Goal: Transaction & Acquisition: Obtain resource

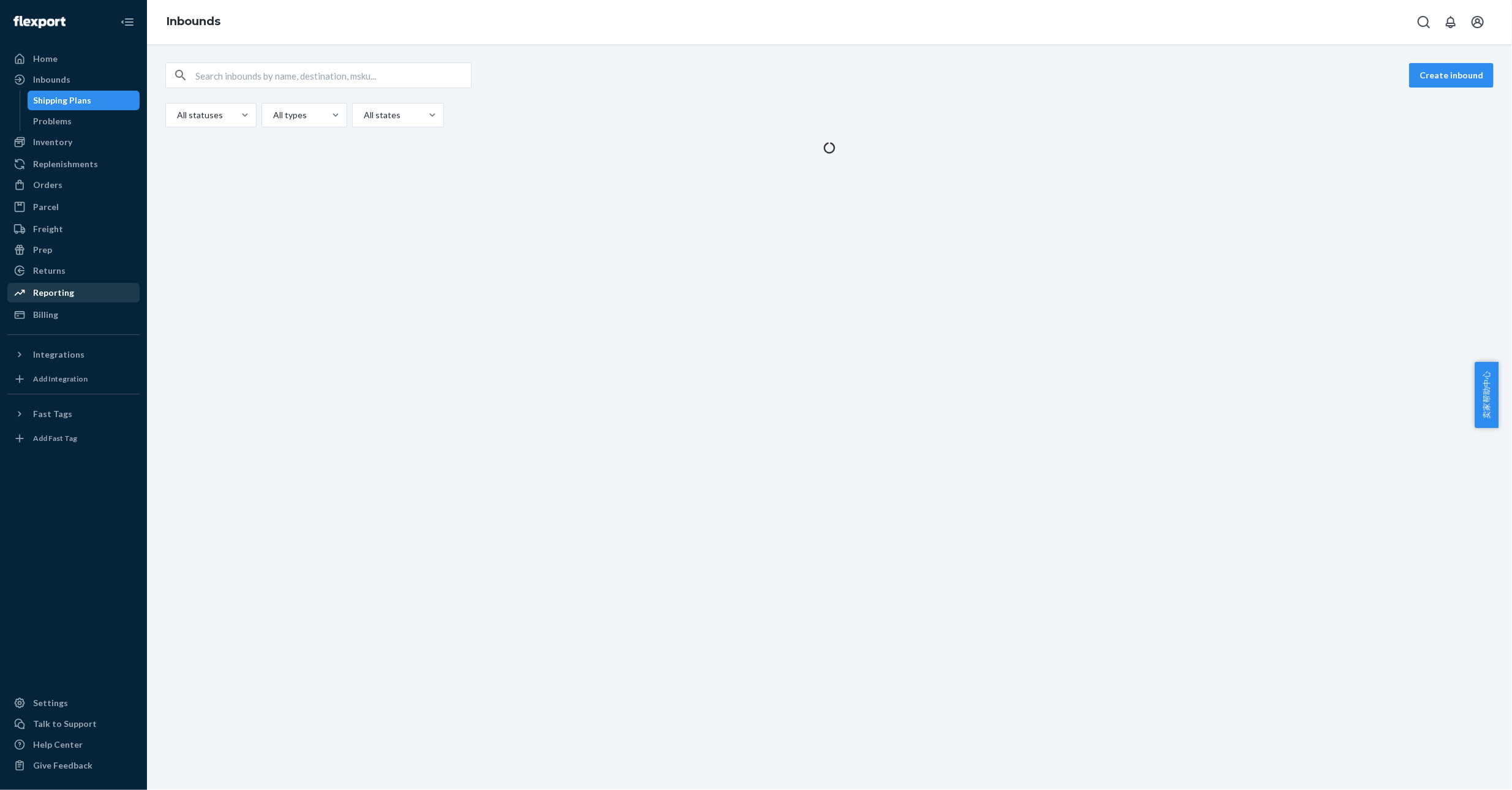
click at [71, 287] on div "Reporting" at bounding box center [74, 293] width 130 height 17
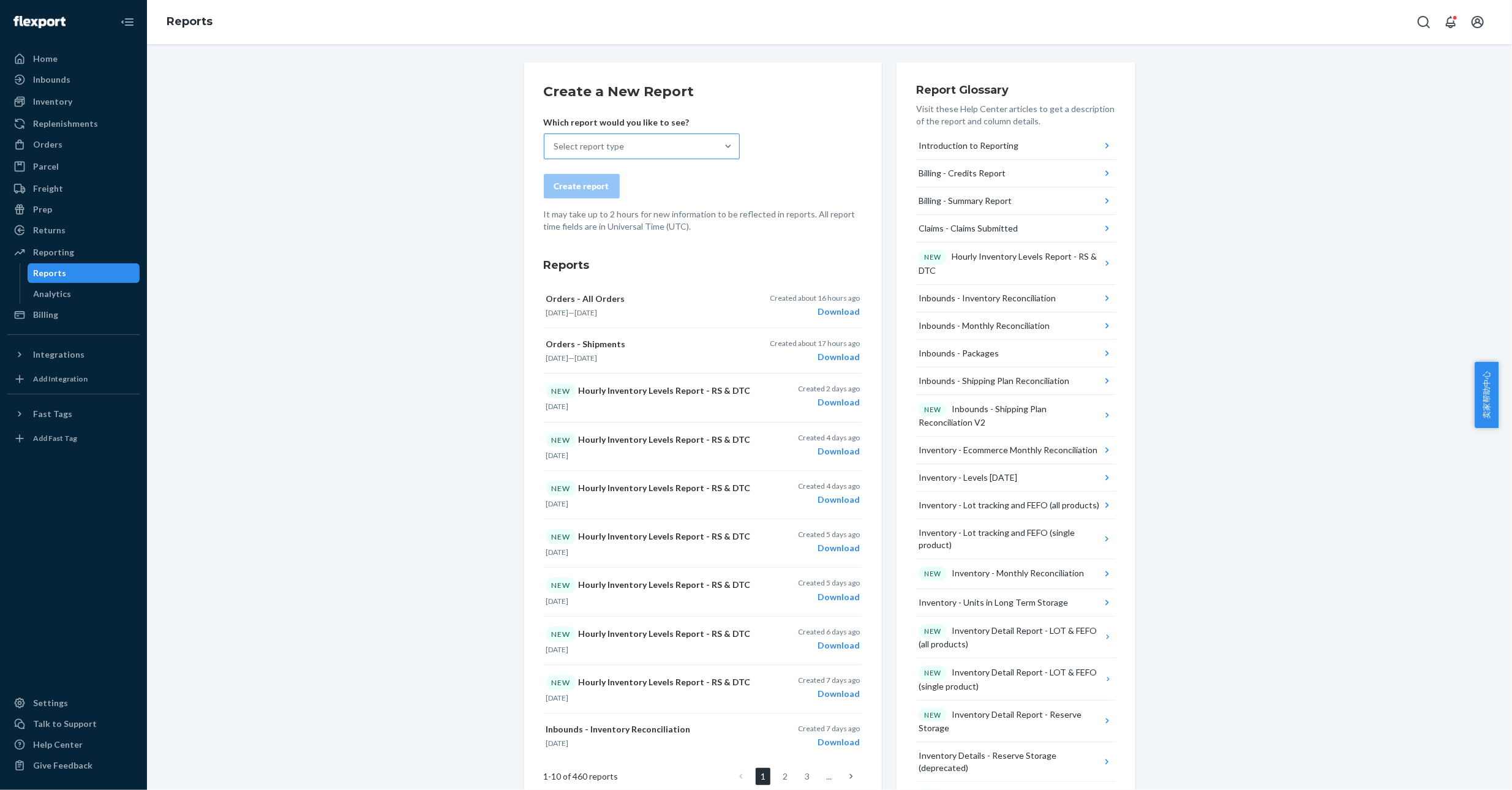
click at [630, 147] on div "Select report type" at bounding box center [631, 146] width 173 height 25
click at [555, 147] on input "Select report type" at bounding box center [555, 146] width 1 height 12
click at [649, 252] on p "Hourly Inventory Levels Report - RS & DTC" at bounding box center [615, 262] width 118 height 25
click at [555, 153] on input "option Hourly Inventory Levels Report - RS & DTC focused, 6 of 34. 34 results a…" at bounding box center [555, 146] width 1 height 12
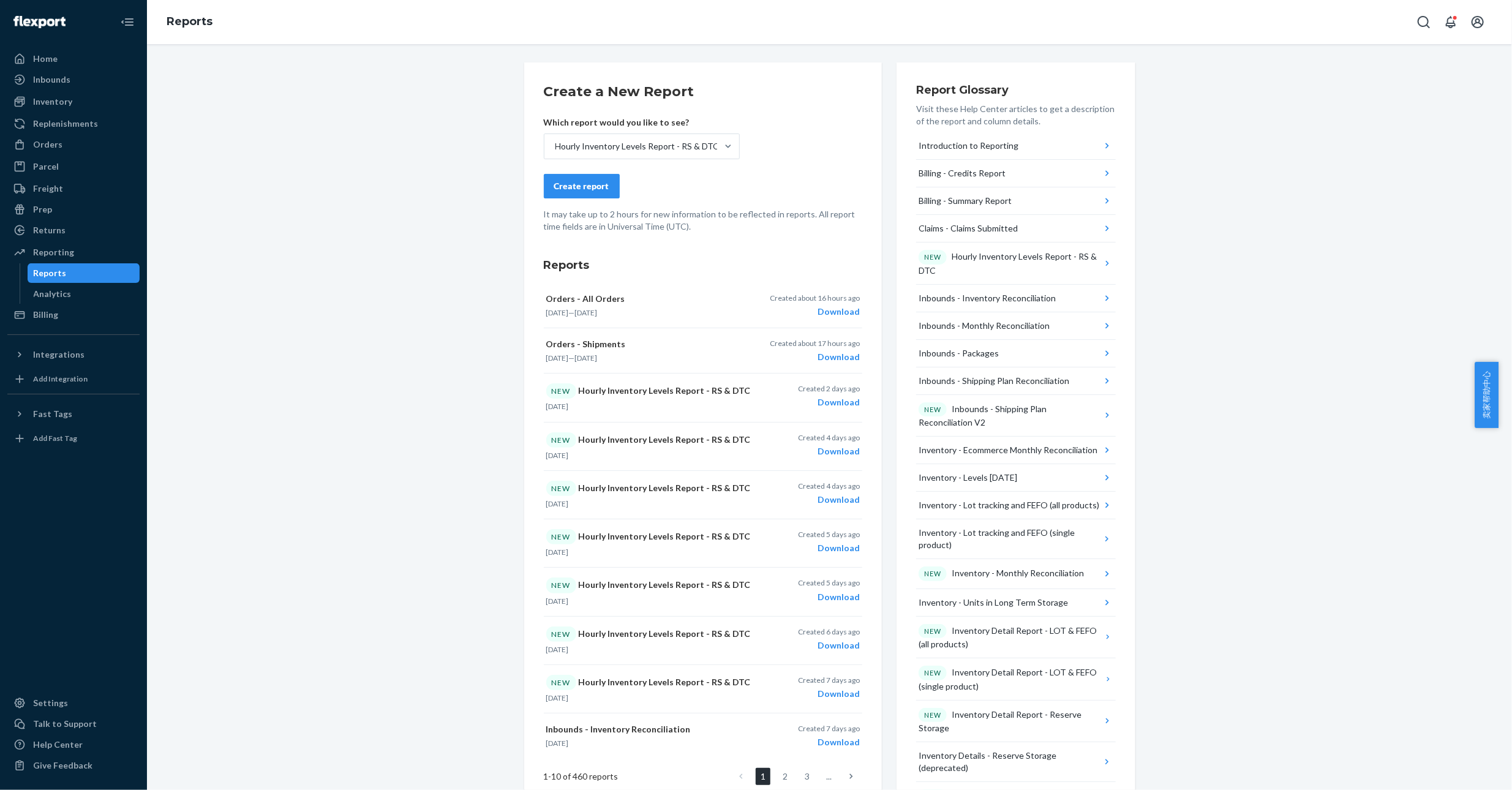
click at [579, 194] on button "Create report" at bounding box center [581, 186] width 76 height 25
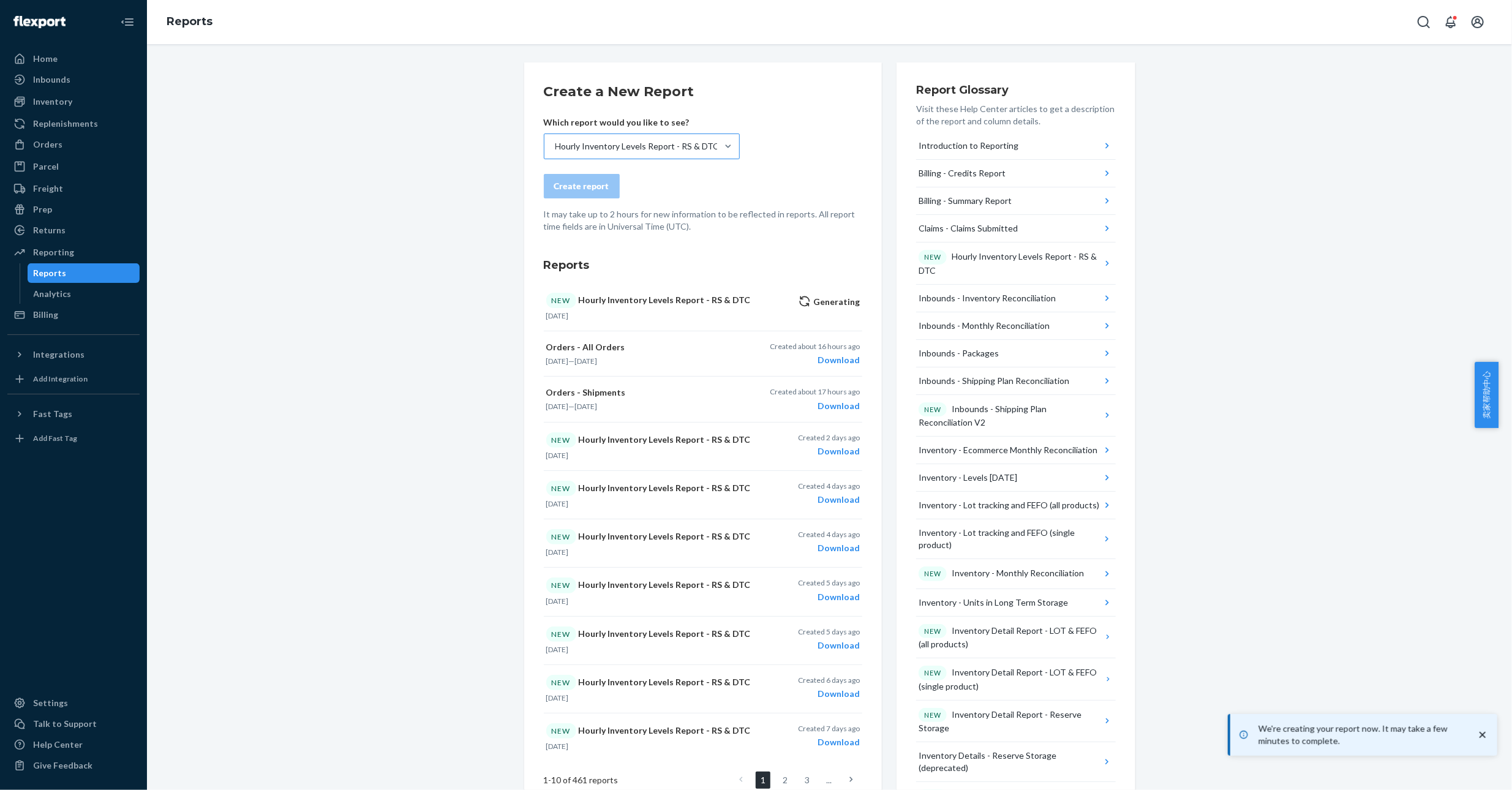
click at [626, 151] on div "Hourly Inventory Levels Report - RS & DTC" at bounding box center [637, 146] width 164 height 12
click at [555, 151] on input "Hourly Inventory Levels Report - RS & DTC" at bounding box center [555, 146] width 1 height 12
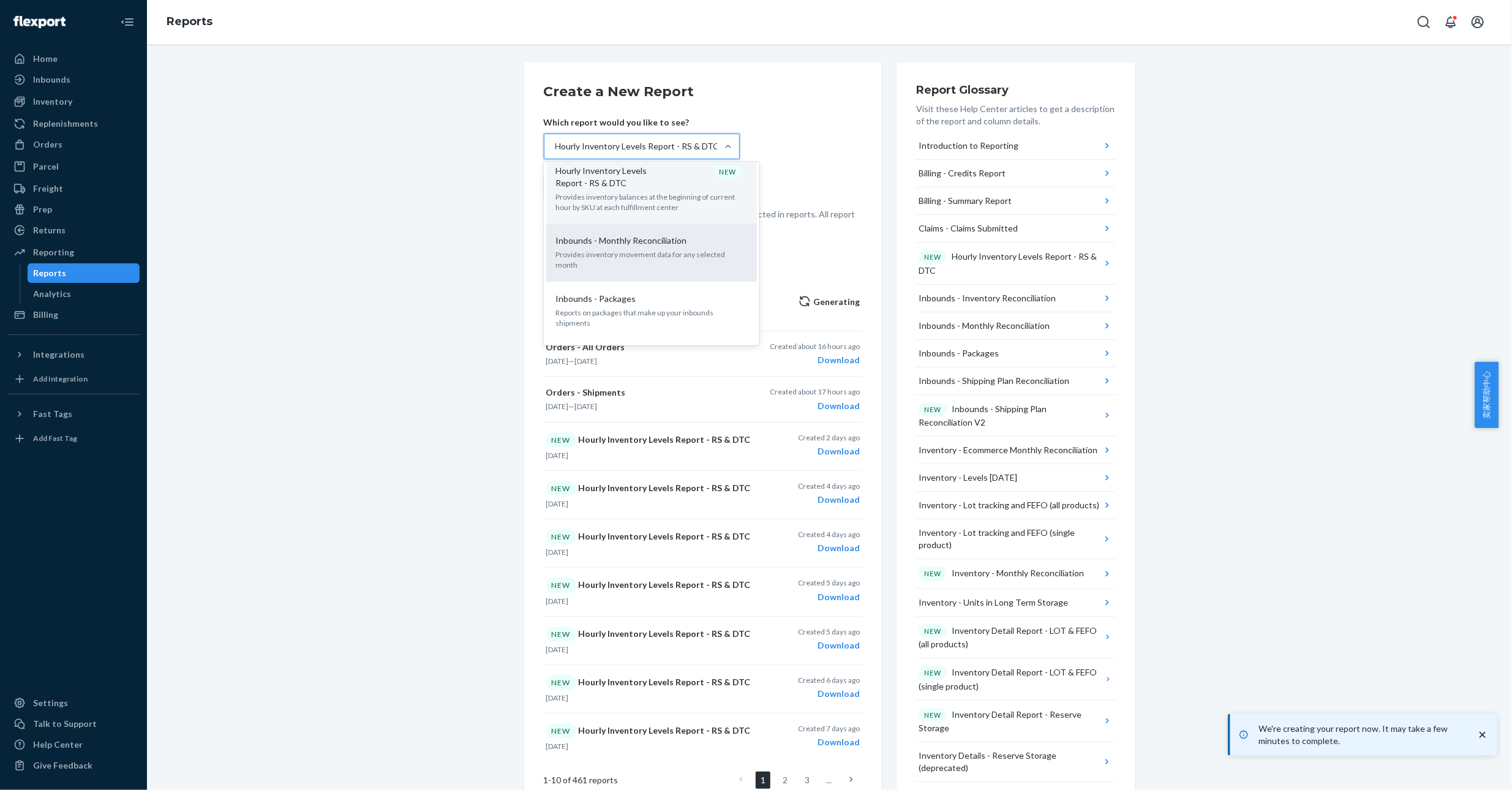
scroll to position [275, 0]
click at [636, 243] on p "Provides inventory movement data for any selected month" at bounding box center [651, 252] width 191 height 21
click at [555, 153] on input "option Hourly Inventory Levels Report - RS & DTC, selected. option Inbounds - M…" at bounding box center [555, 146] width 1 height 12
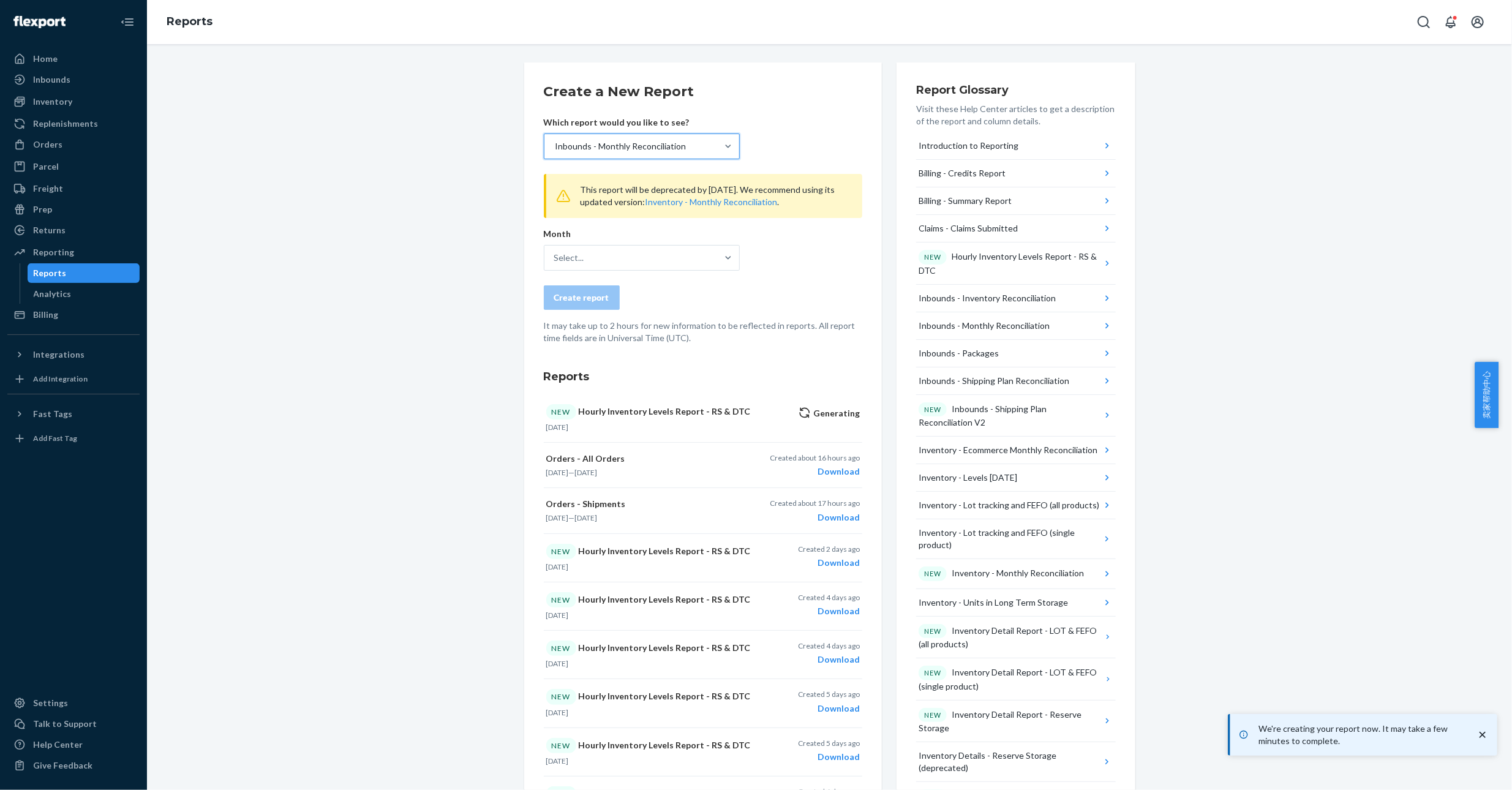
click at [656, 151] on div "Inbounds - Monthly Reconciliation" at bounding box center [621, 146] width 131 height 12
click at [555, 151] on input "option Inbounds - Monthly Reconciliation, selected. 0 results available. Select…" at bounding box center [555, 146] width 1 height 12
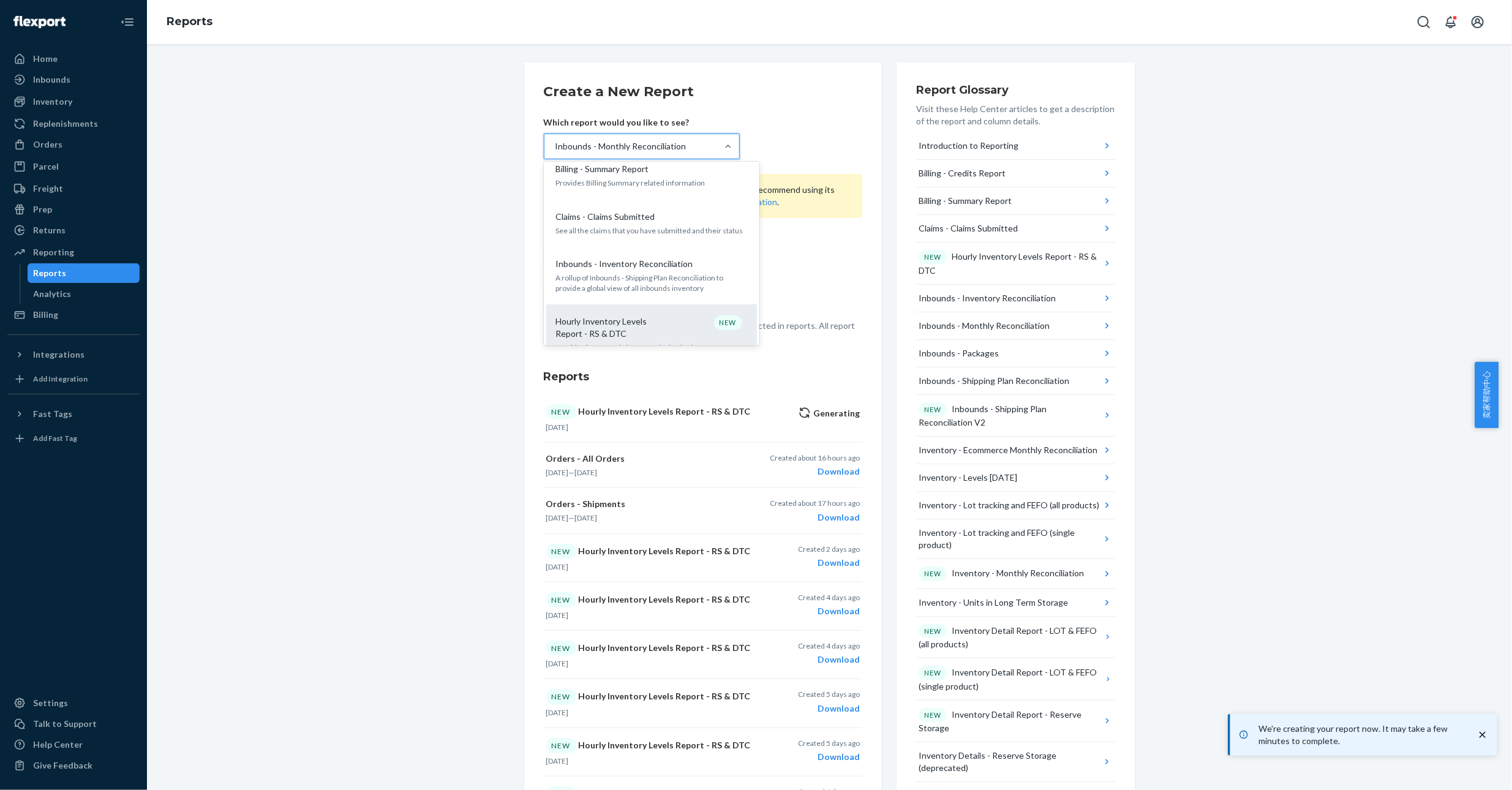
scroll to position [116, 0]
click at [641, 261] on p "Inbounds - Inventory Reconciliation" at bounding box center [624, 265] width 137 height 12
click at [555, 153] on input "option Inbounds - Monthly Reconciliation, selected. option Inbounds - Inventory…" at bounding box center [555, 146] width 1 height 12
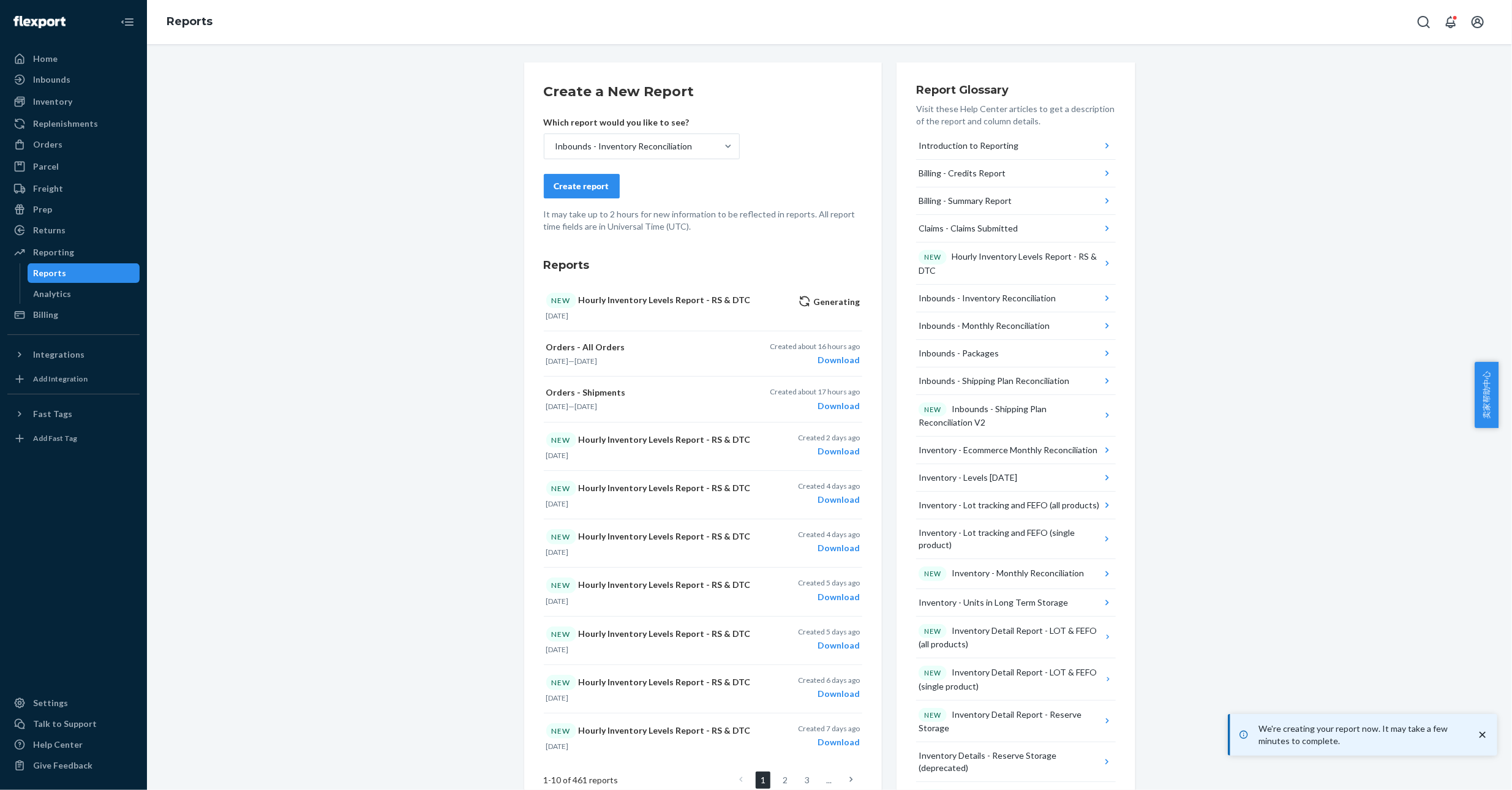
click at [583, 187] on div "Create report" at bounding box center [582, 186] width 55 height 12
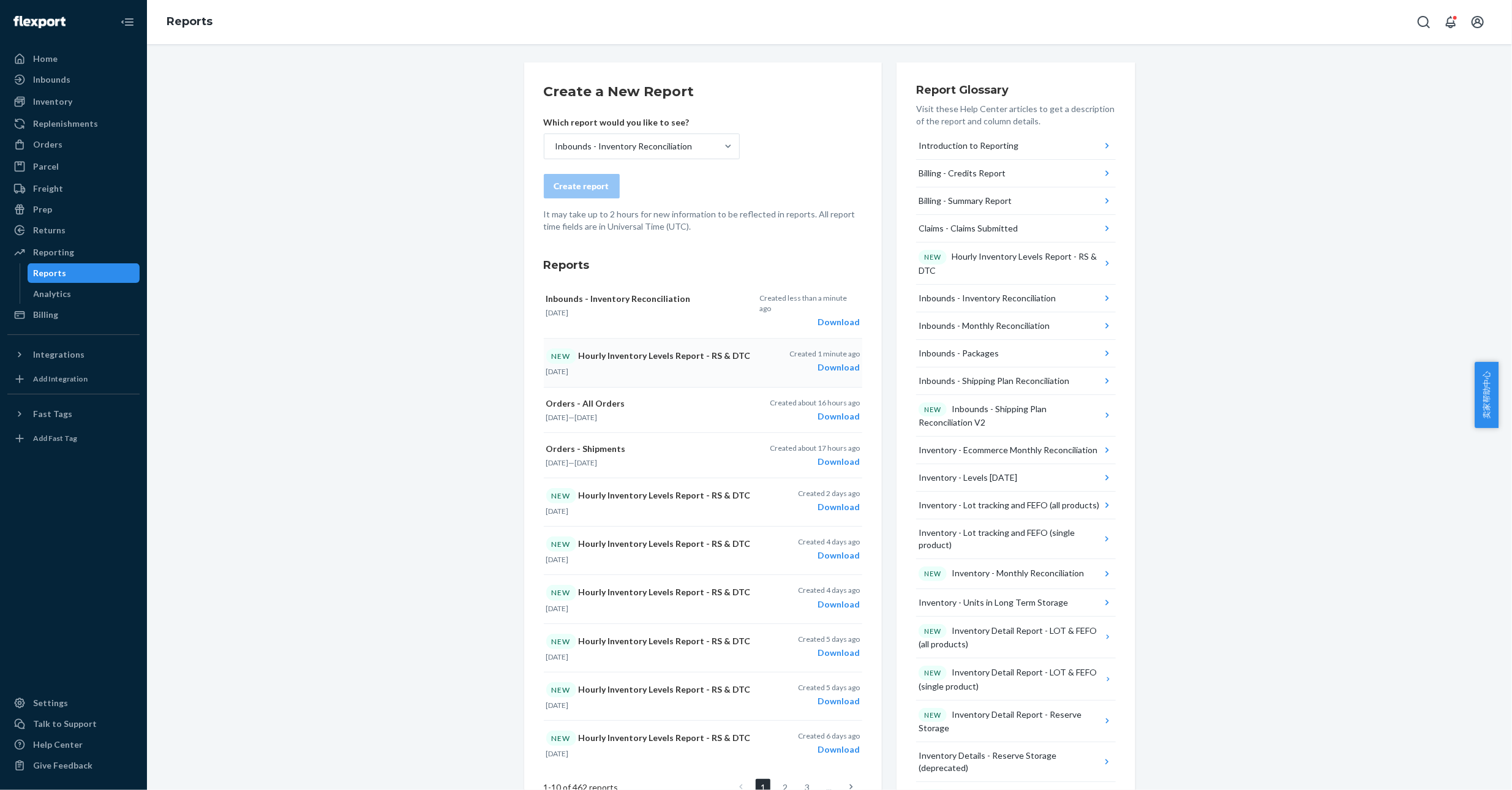
click at [839, 361] on div "Download" at bounding box center [825, 367] width 70 height 12
click at [842, 316] on div "Download" at bounding box center [810, 322] width 100 height 12
drag, startPoint x: 63, startPoint y: 79, endPoint x: 114, endPoint y: 49, distance: 59.2
click at [63, 79] on div "Inbounds" at bounding box center [51, 79] width 38 height 12
